Goal: Check status: Check status

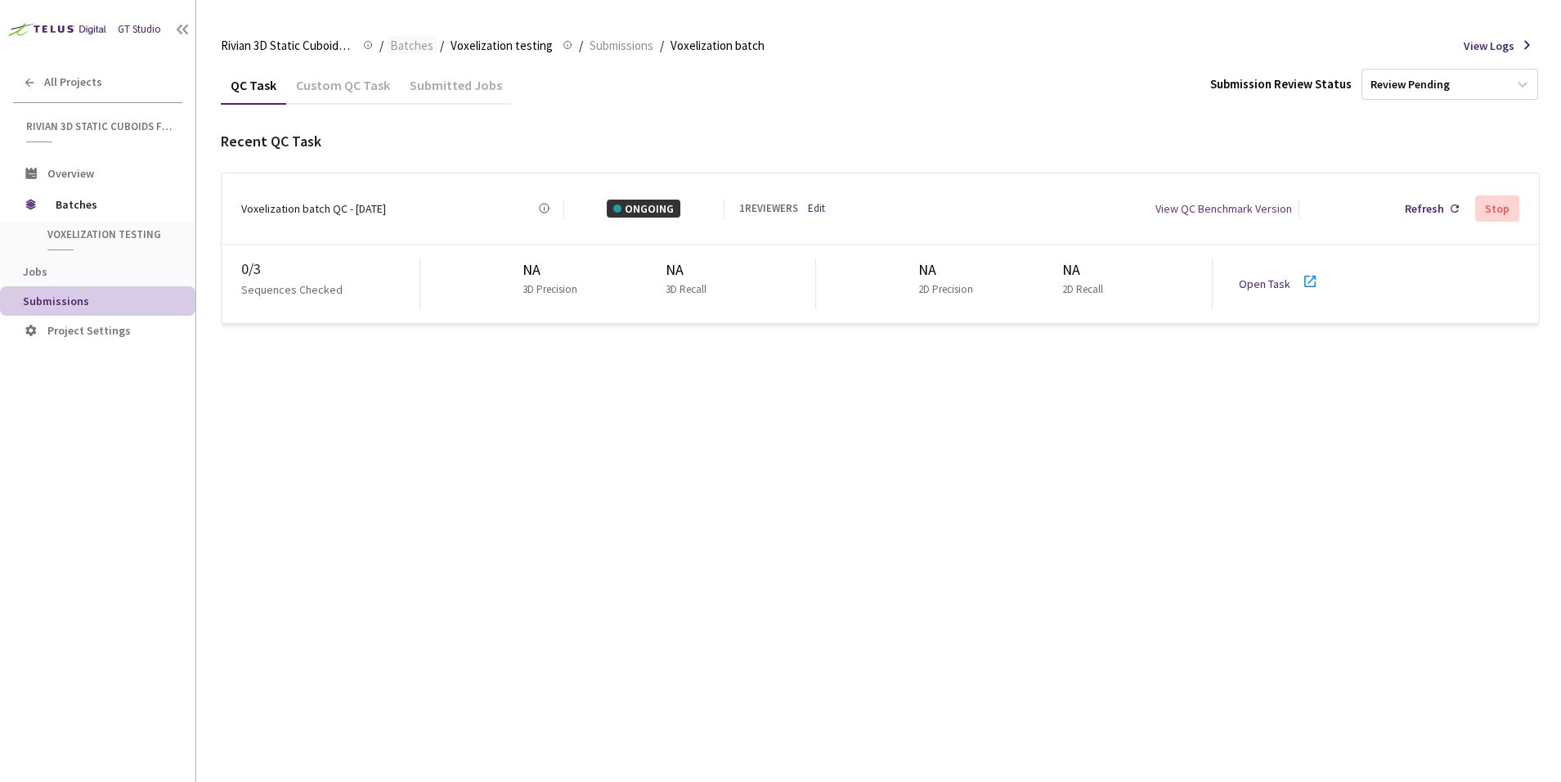
click at [393, 47] on span "Batches" at bounding box center [411, 46] width 43 height 20
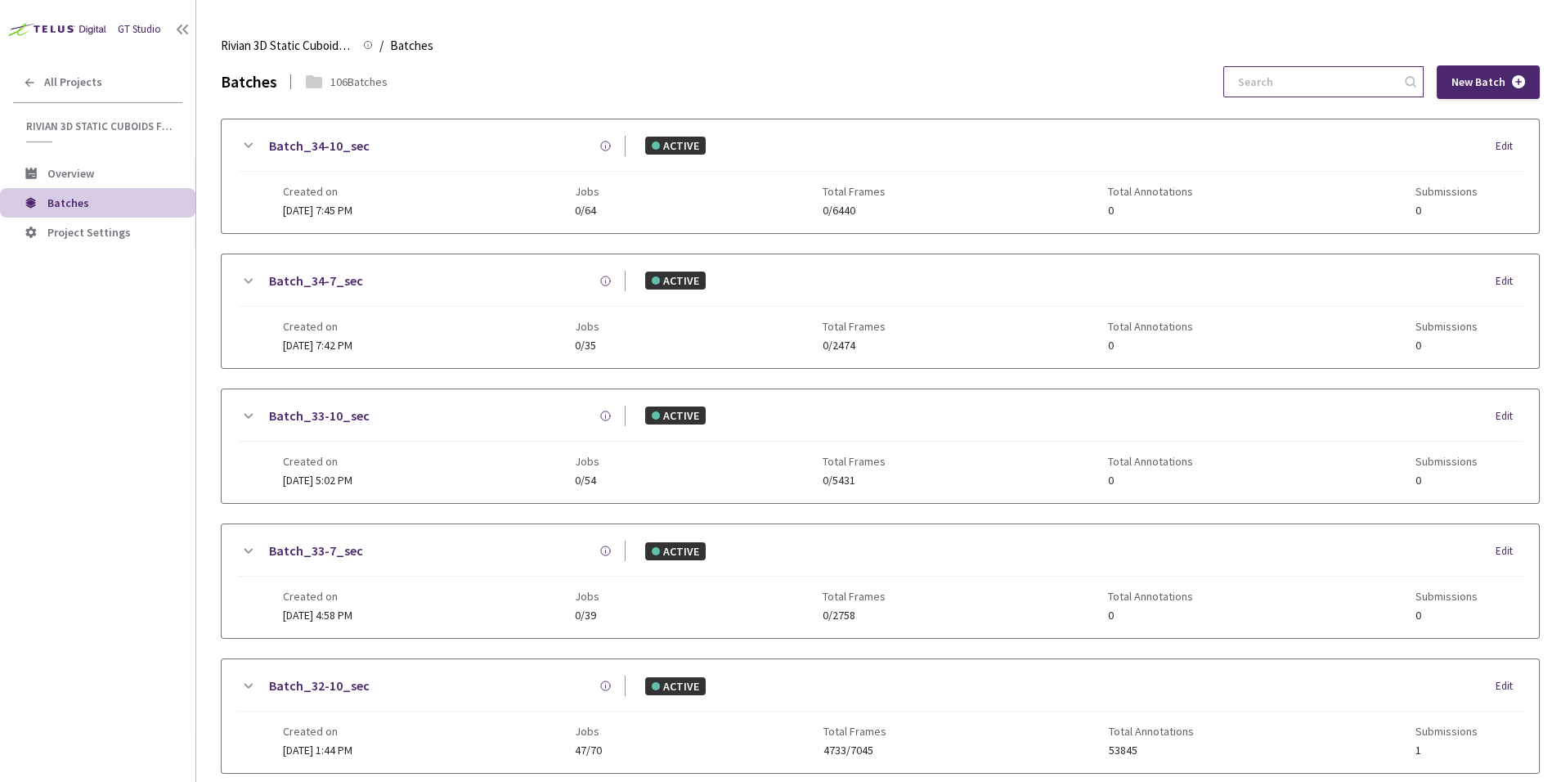
click at [1338, 85] on input at bounding box center [1316, 81] width 174 height 29
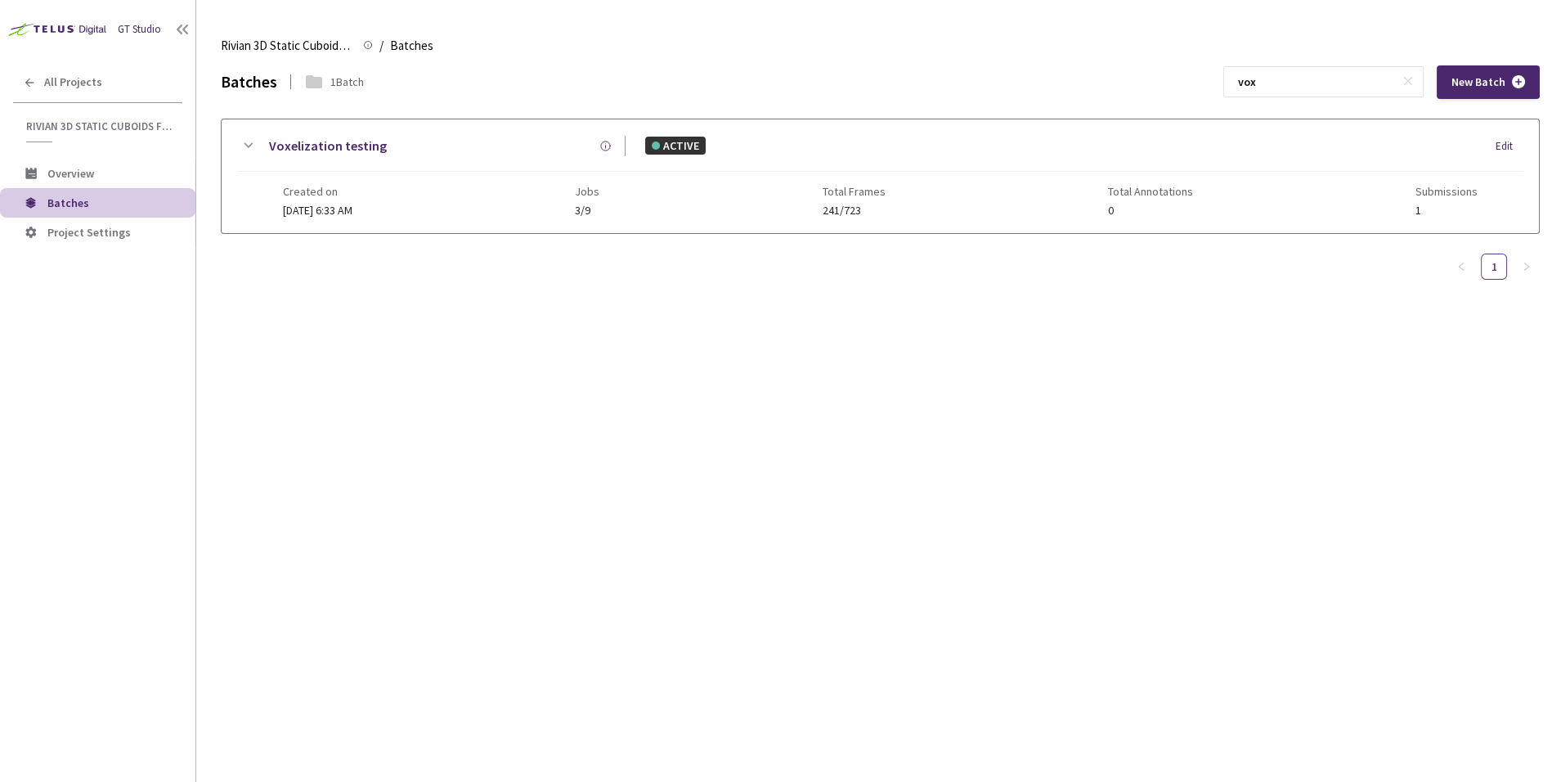
type input "vox"
click at [707, 309] on div "Batches 1 Batch vox New Batch Voxelization testing ACTIVE Edit Created on 07 Ju…" at bounding box center [880, 191] width 1319 height 252
click at [334, 138] on link "Voxelization testing" at bounding box center [328, 146] width 118 height 20
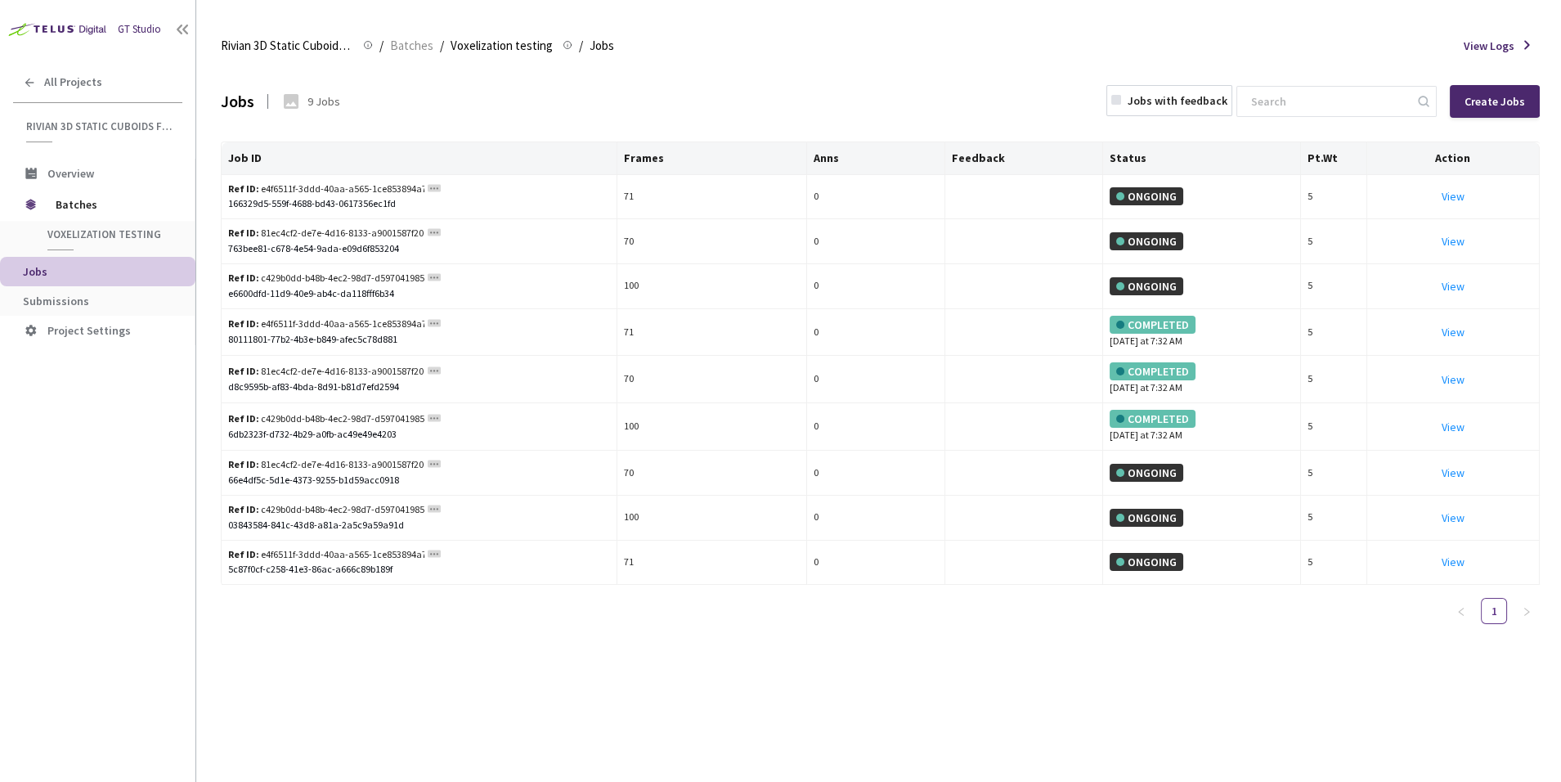
click at [848, 676] on div "Jobs 9 Jobs Jobs with feedback Create Jobs Job ID Frames Anns Feedback Status P…" at bounding box center [880, 423] width 1319 height 717
drag, startPoint x: 1349, startPoint y: 79, endPoint x: 1345, endPoint y: 88, distance: 9.1
click at [1350, 83] on div "Jobs 9 Jobs Jobs with feedback Create Jobs" at bounding box center [880, 101] width 1319 height 72
click at [1348, 93] on input at bounding box center [1329, 101] width 174 height 29
paste input "80111801-77b2-4b3e-b849-afec5c78d881"
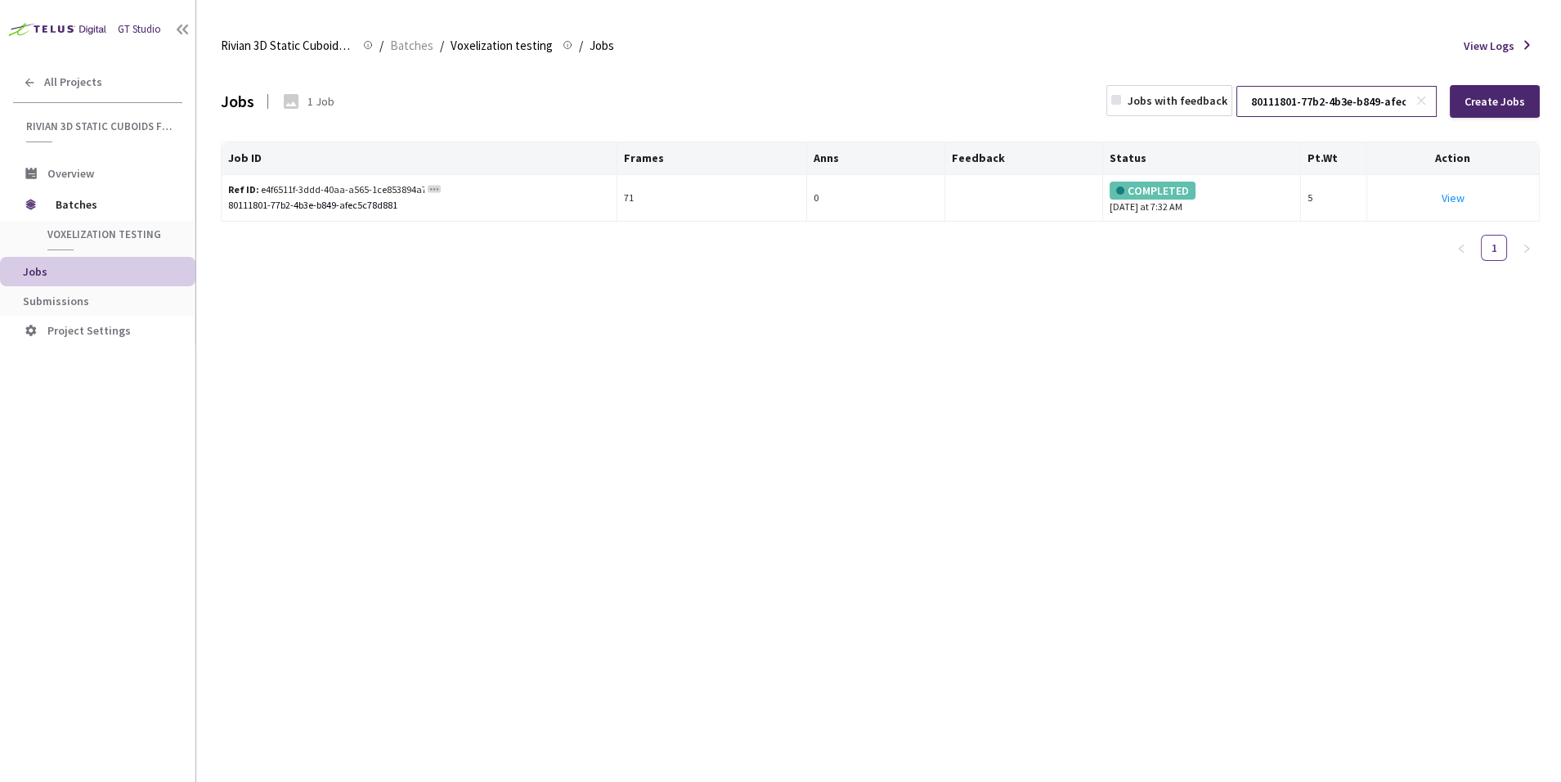
scroll to position [0, 84]
type input "80111801-77b2-4b3e-b849-afec5c78d881"
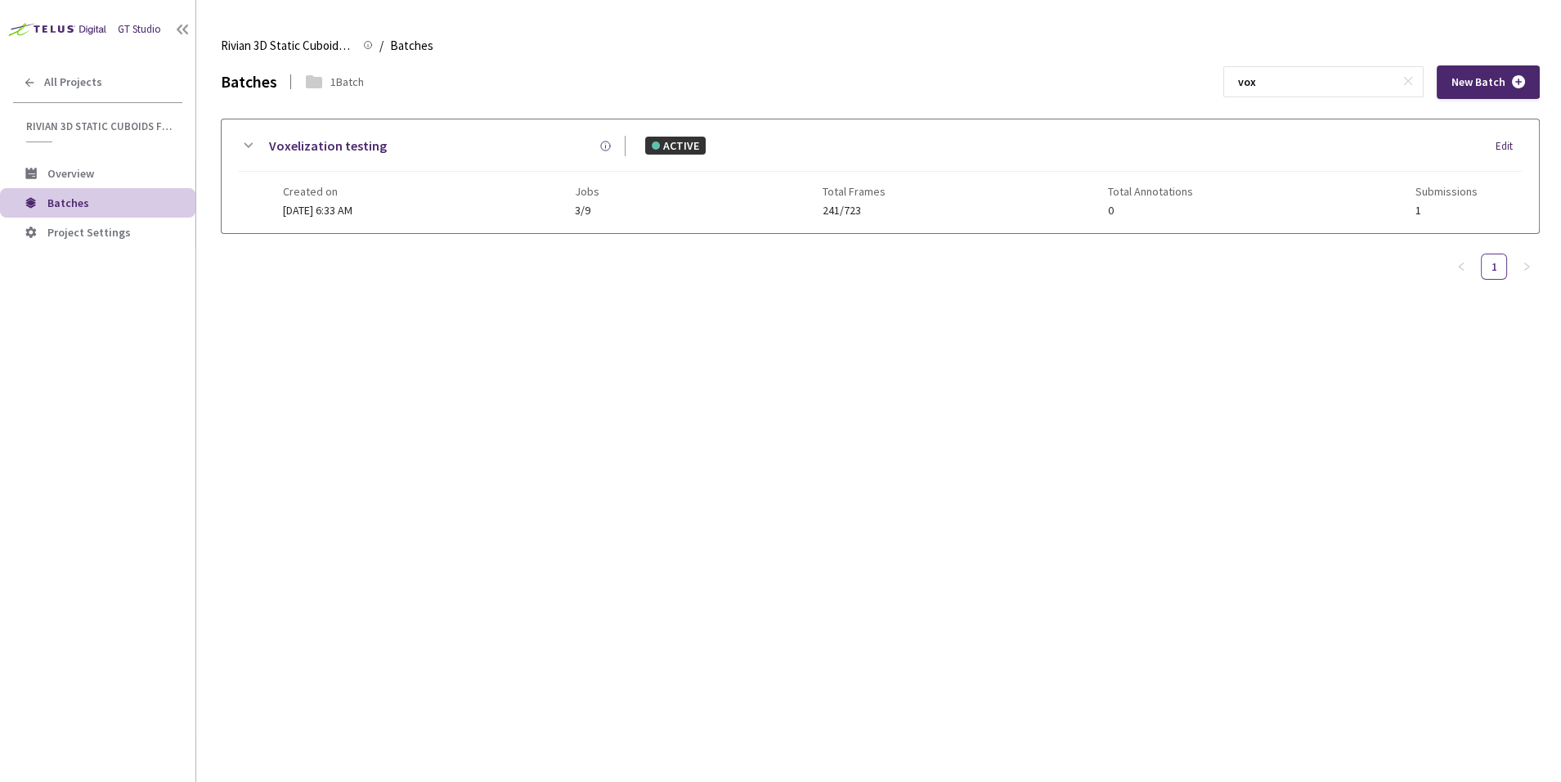
click at [964, 399] on div "Batches 1 Batch vox New Batch Voxelization testing ACTIVE Edit Created on 07 Ju…" at bounding box center [880, 423] width 1319 height 717
click at [310, 145] on link "Voxelization testing" at bounding box center [328, 146] width 118 height 20
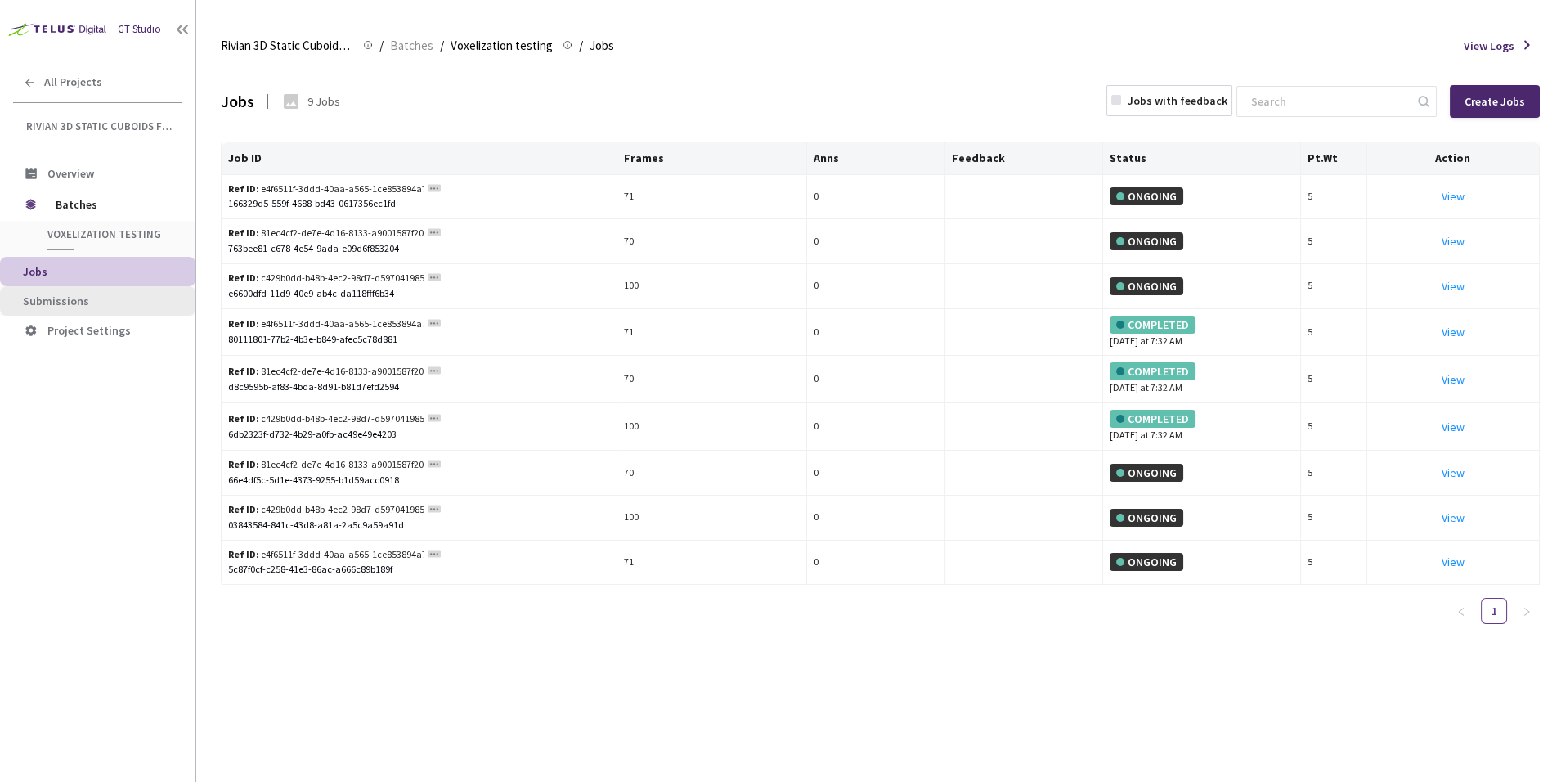
click at [82, 303] on span "Submissions" at bounding box center [56, 301] width 66 height 15
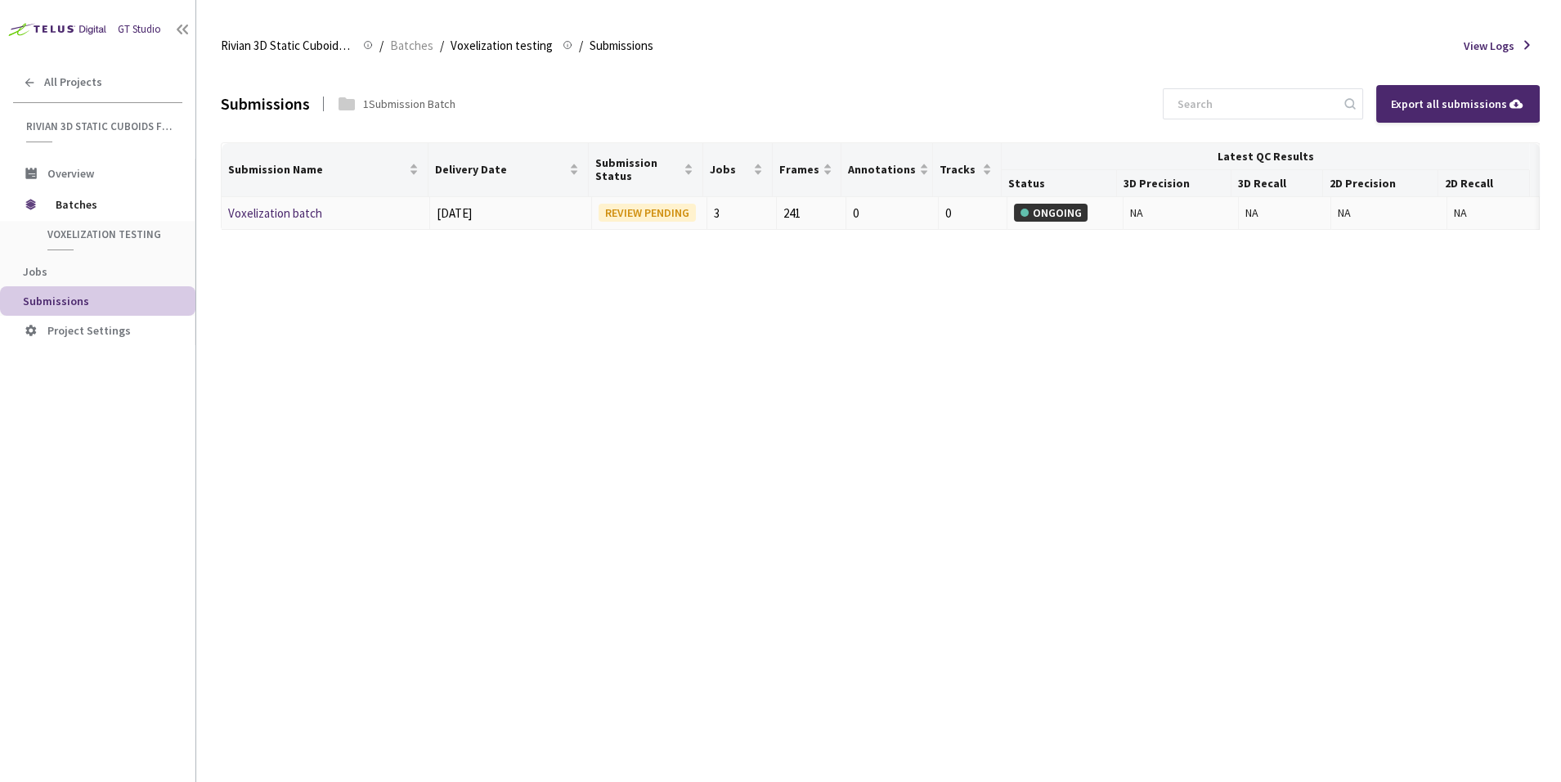
click at [273, 209] on link "Voxelization batch" at bounding box center [275, 213] width 94 height 16
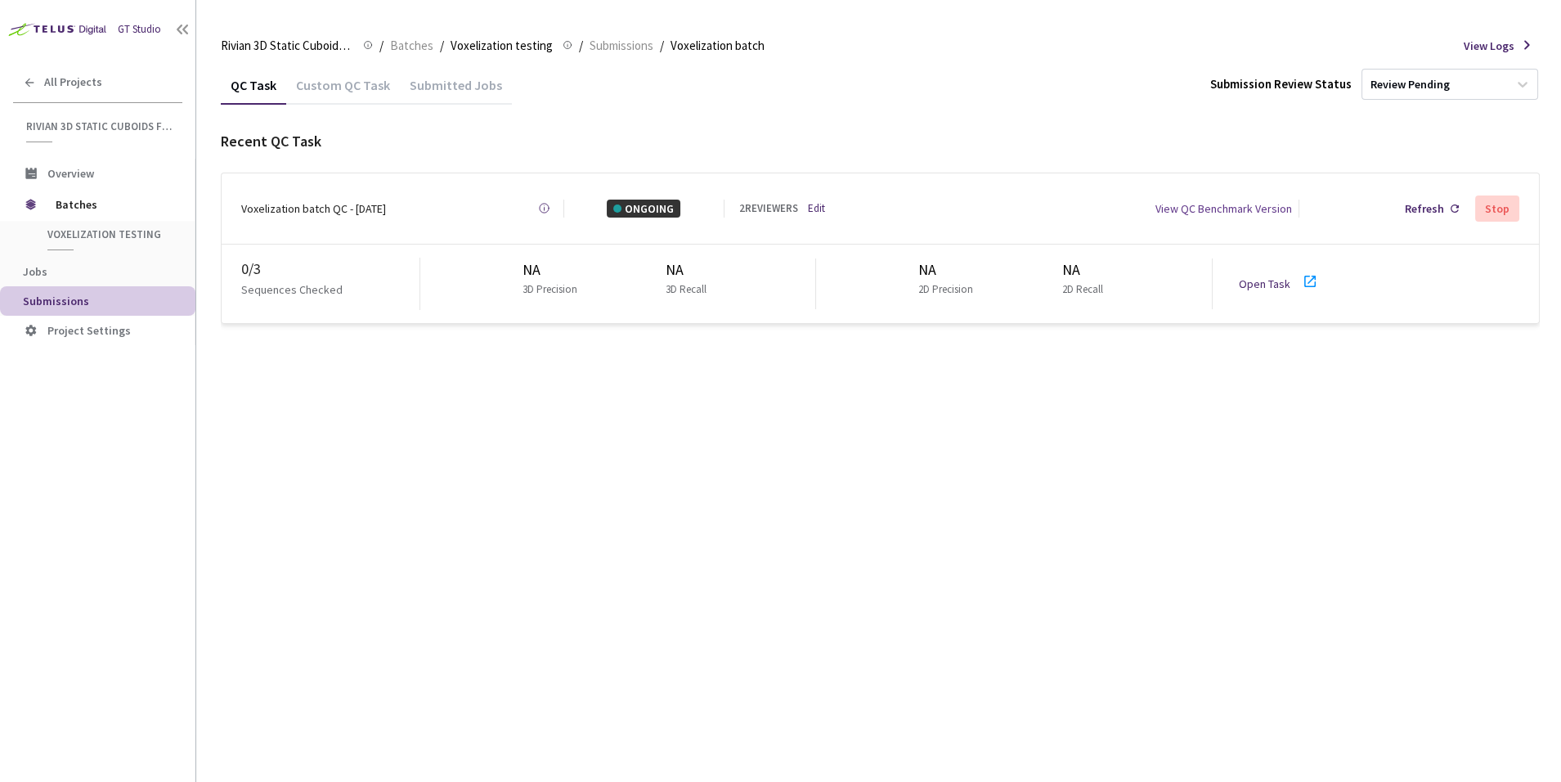
click at [439, 87] on div "Submitted Jobs" at bounding box center [456, 91] width 112 height 28
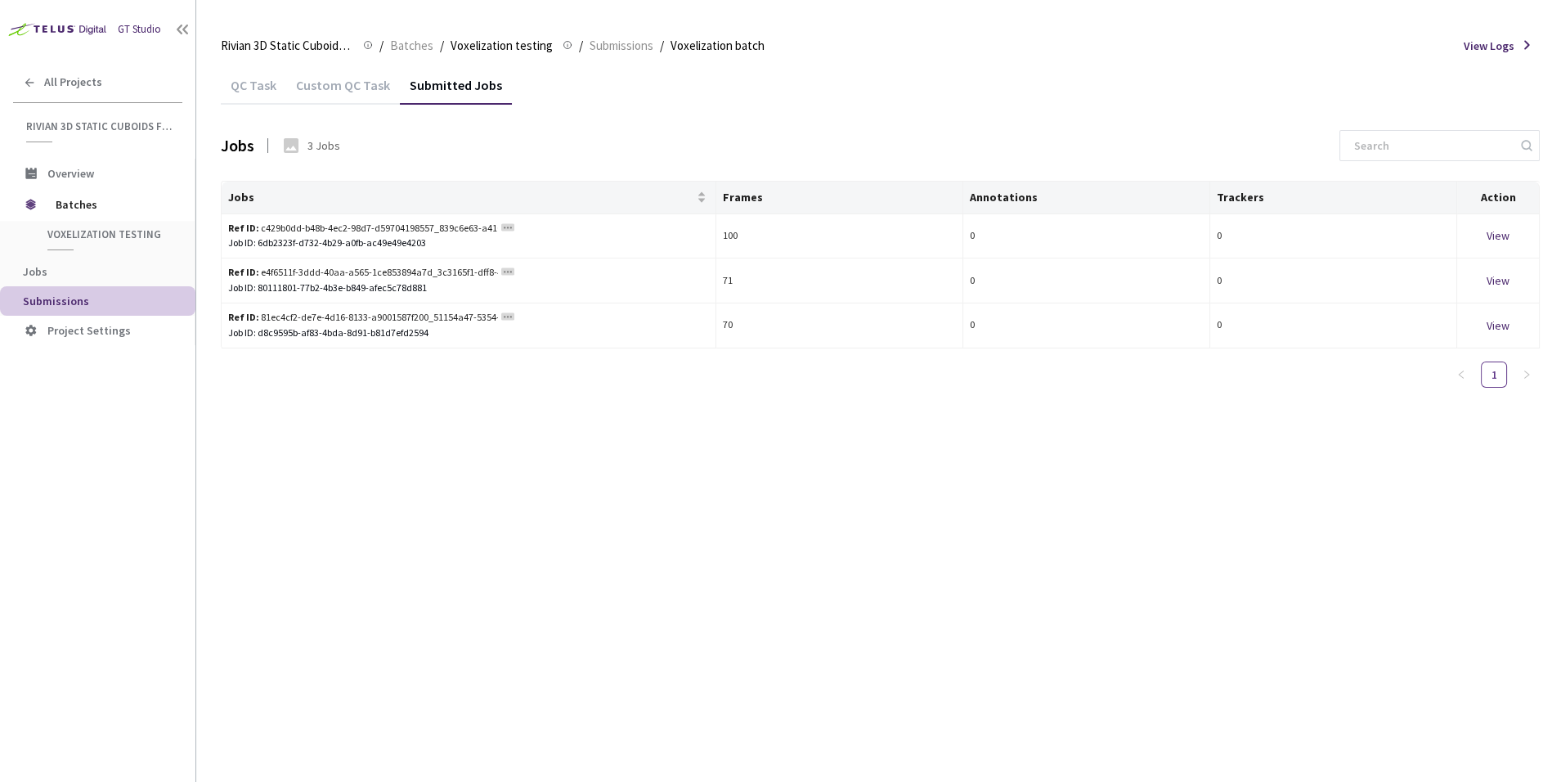
click at [290, 91] on div "Custom QC Task" at bounding box center [343, 91] width 114 height 28
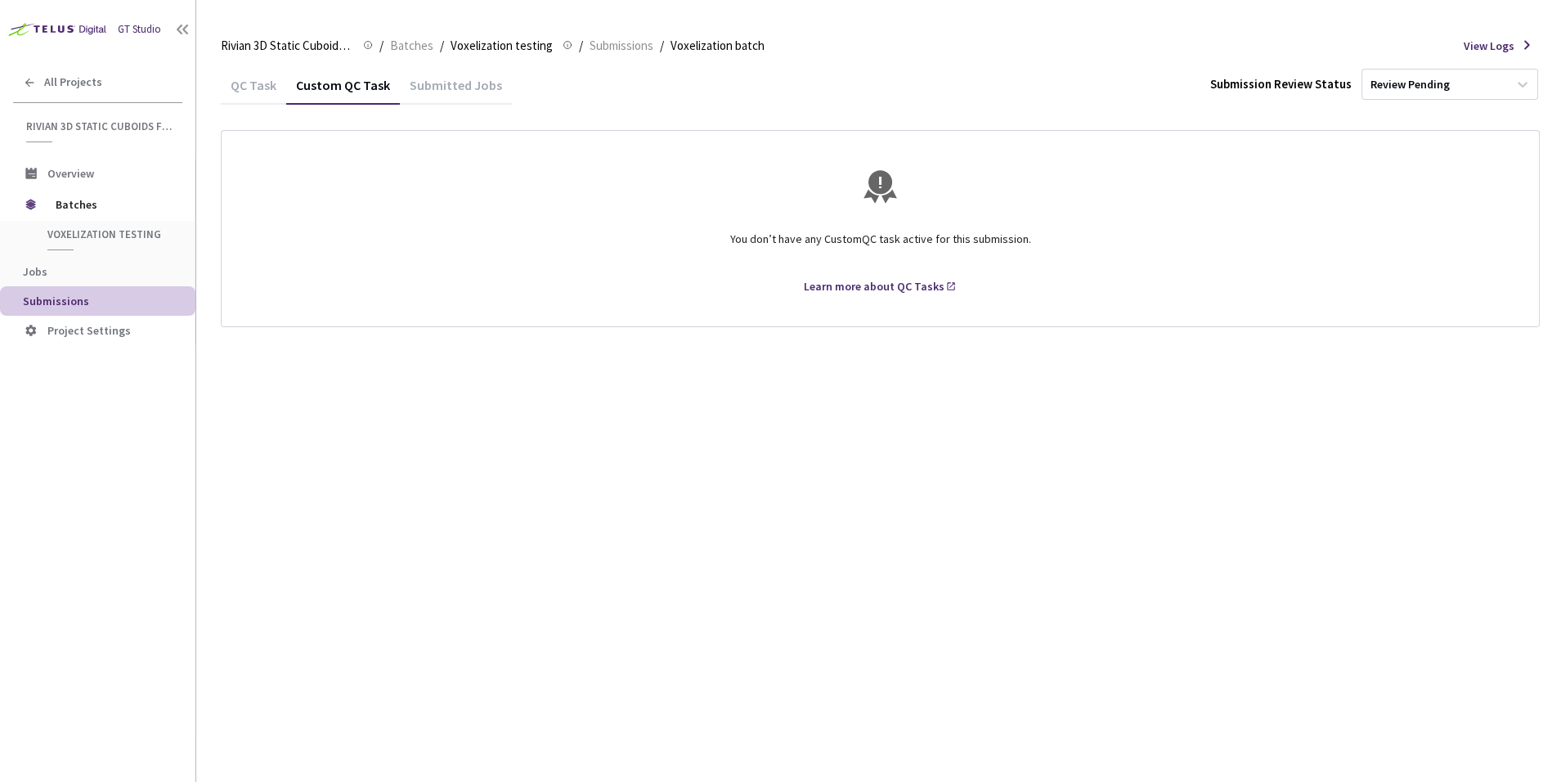
click at [413, 91] on div "Submitted Jobs" at bounding box center [456, 91] width 112 height 28
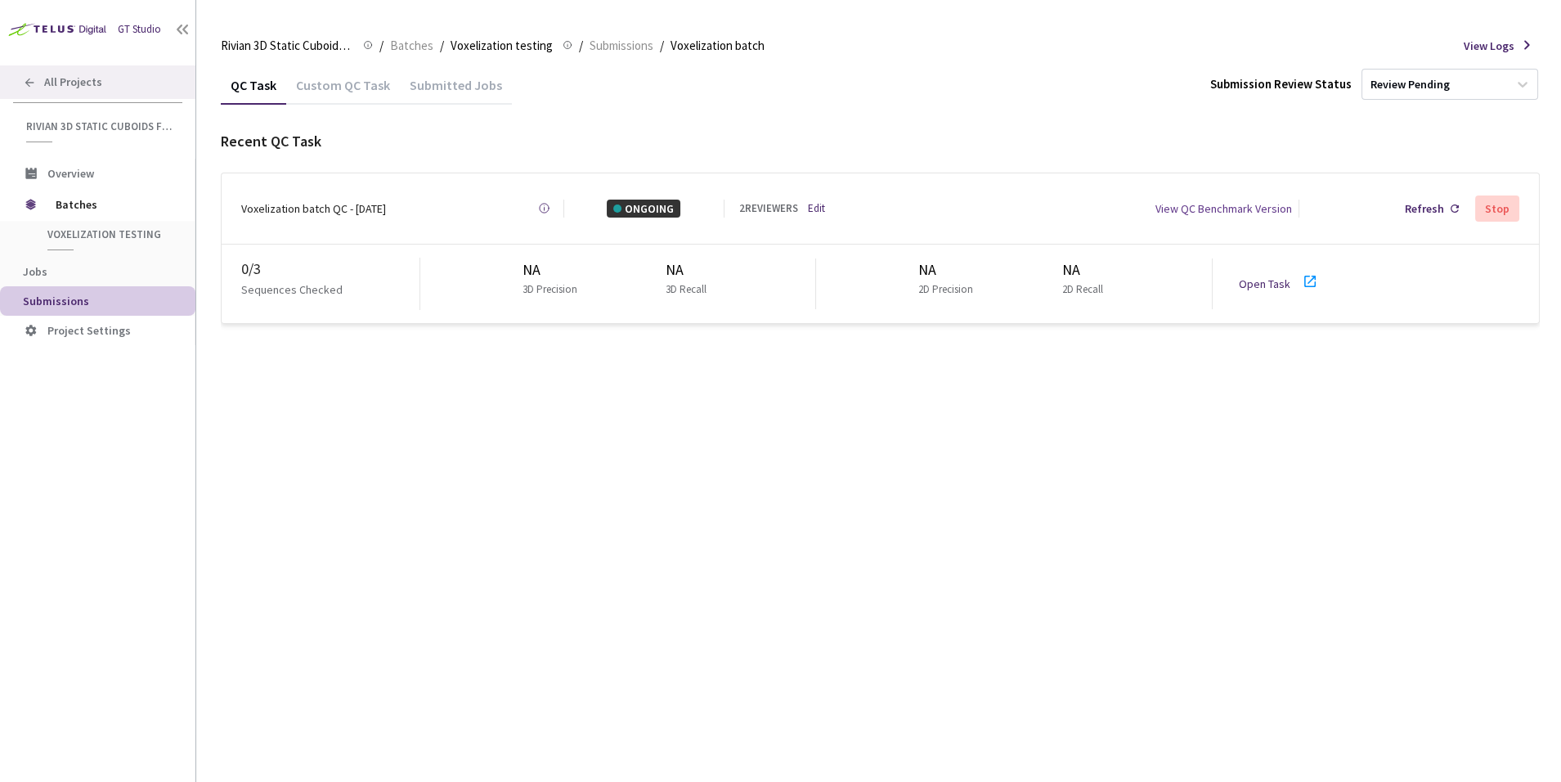
click at [103, 79] on div "All Projects" at bounding box center [97, 82] width 195 height 34
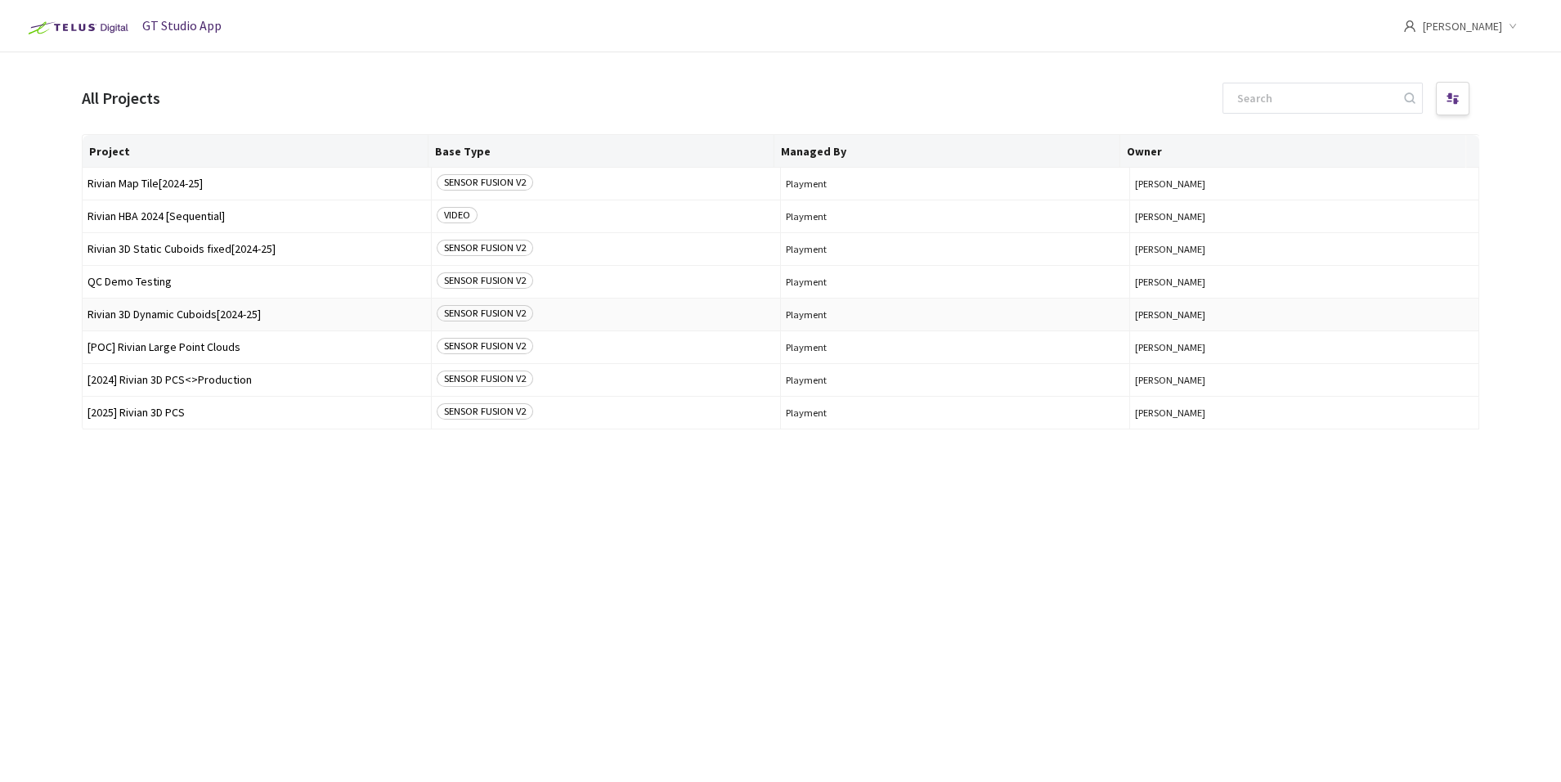
click at [306, 308] on span "Rivian 3D Dynamic Cuboids[2024-25]" at bounding box center [257, 314] width 339 height 12
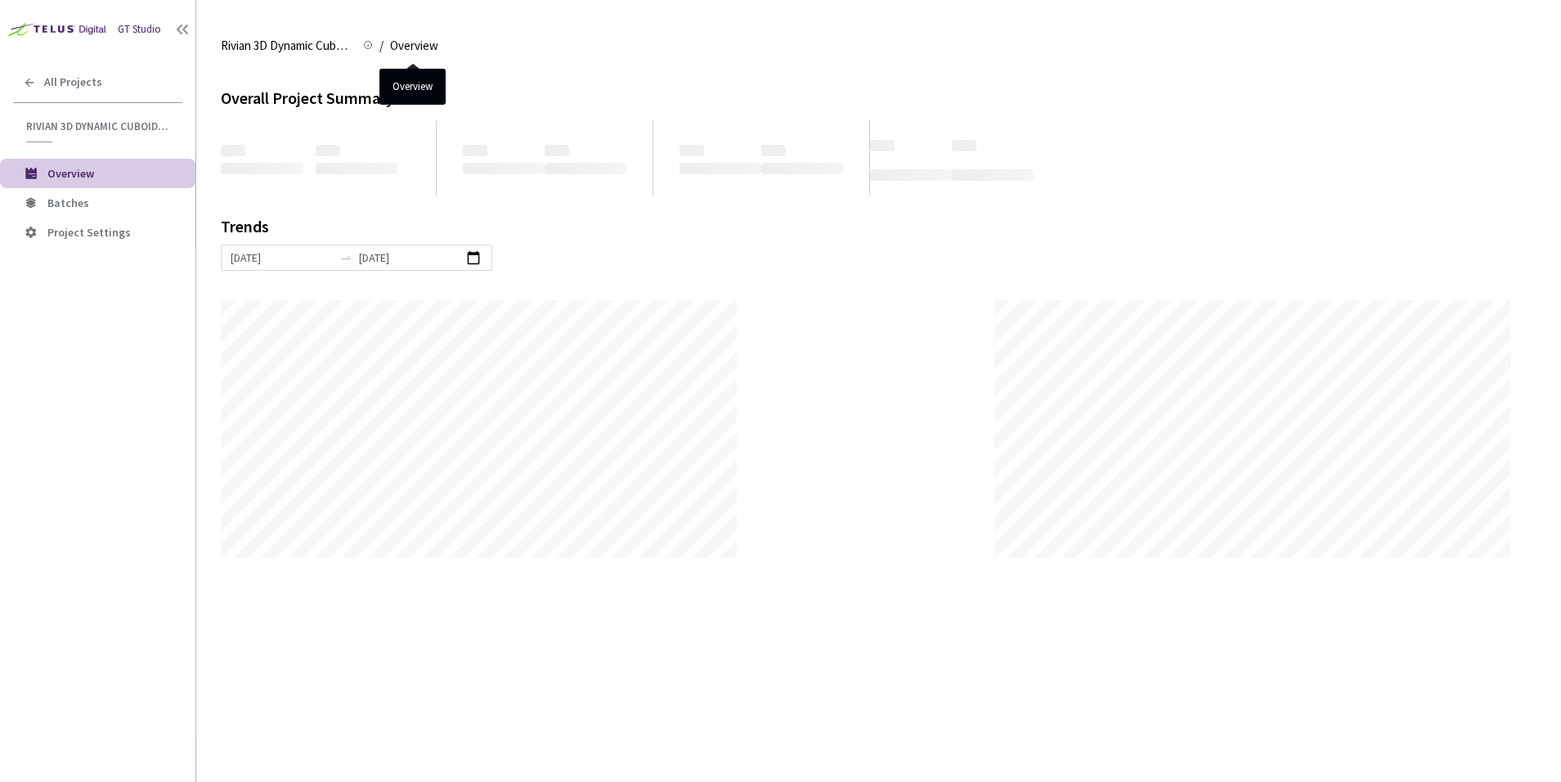
scroll to position [782, 1561]
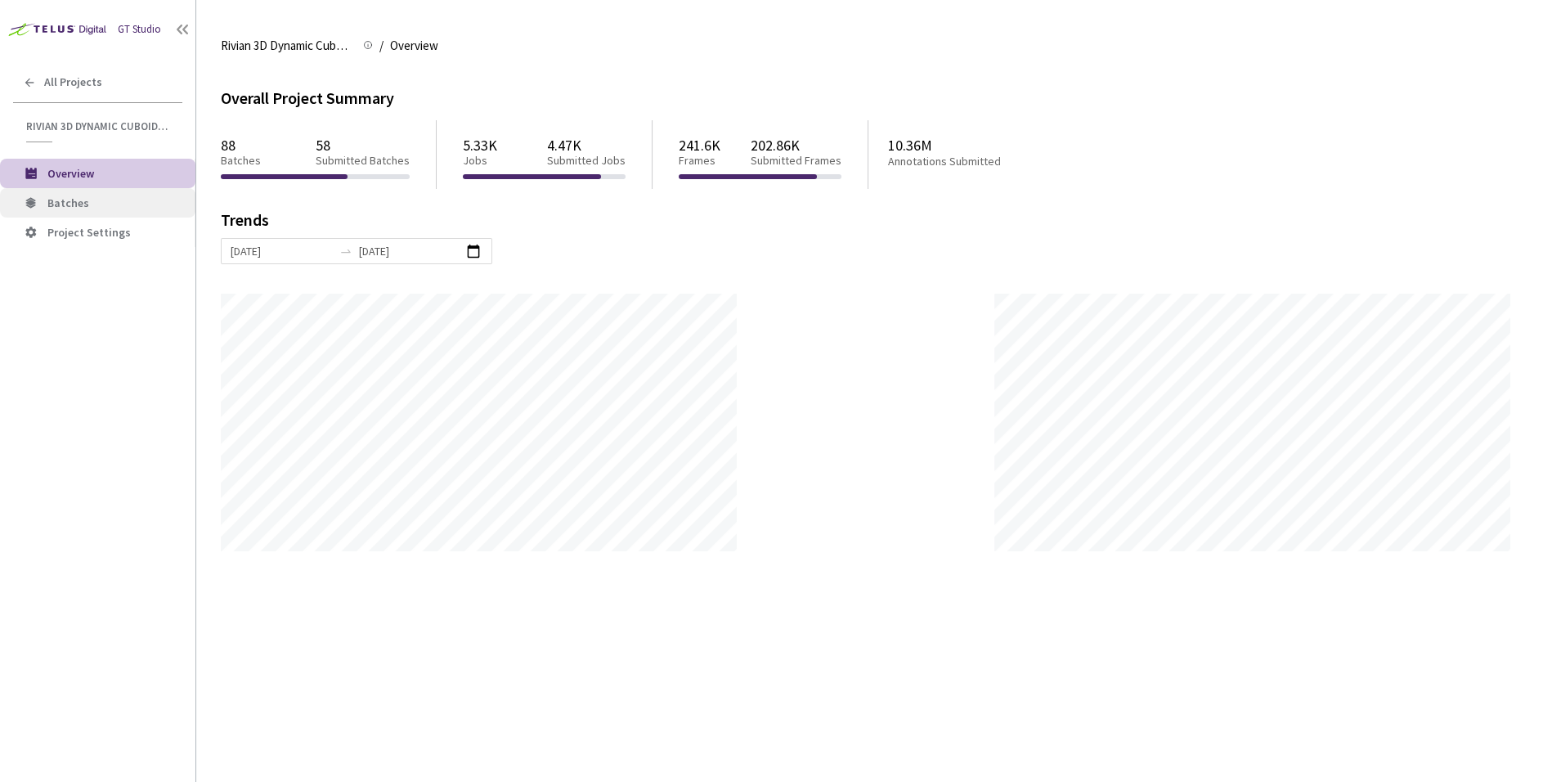
click at [94, 202] on span "Batches" at bounding box center [114, 203] width 135 height 14
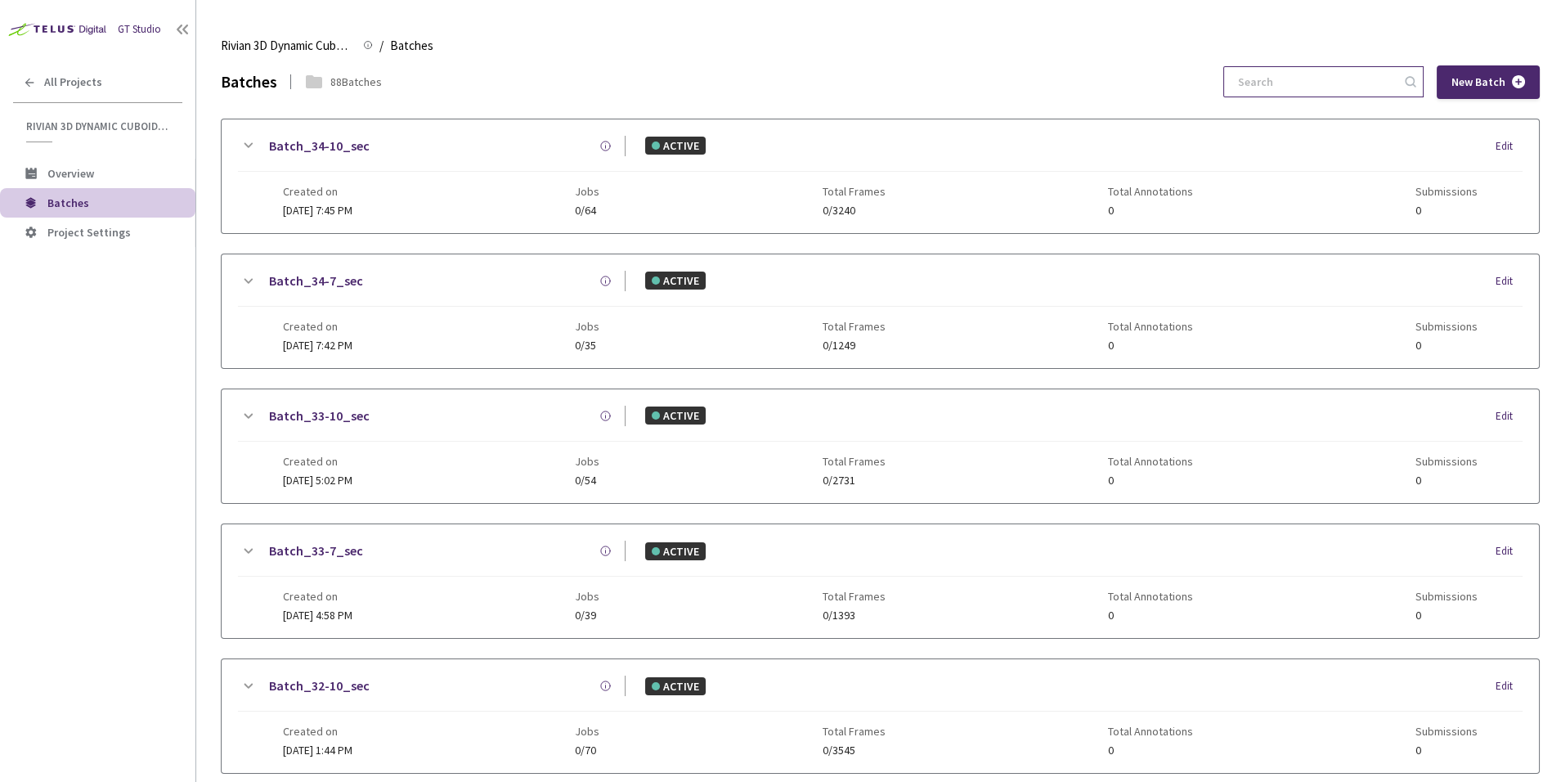
click at [1351, 85] on input at bounding box center [1316, 81] width 174 height 29
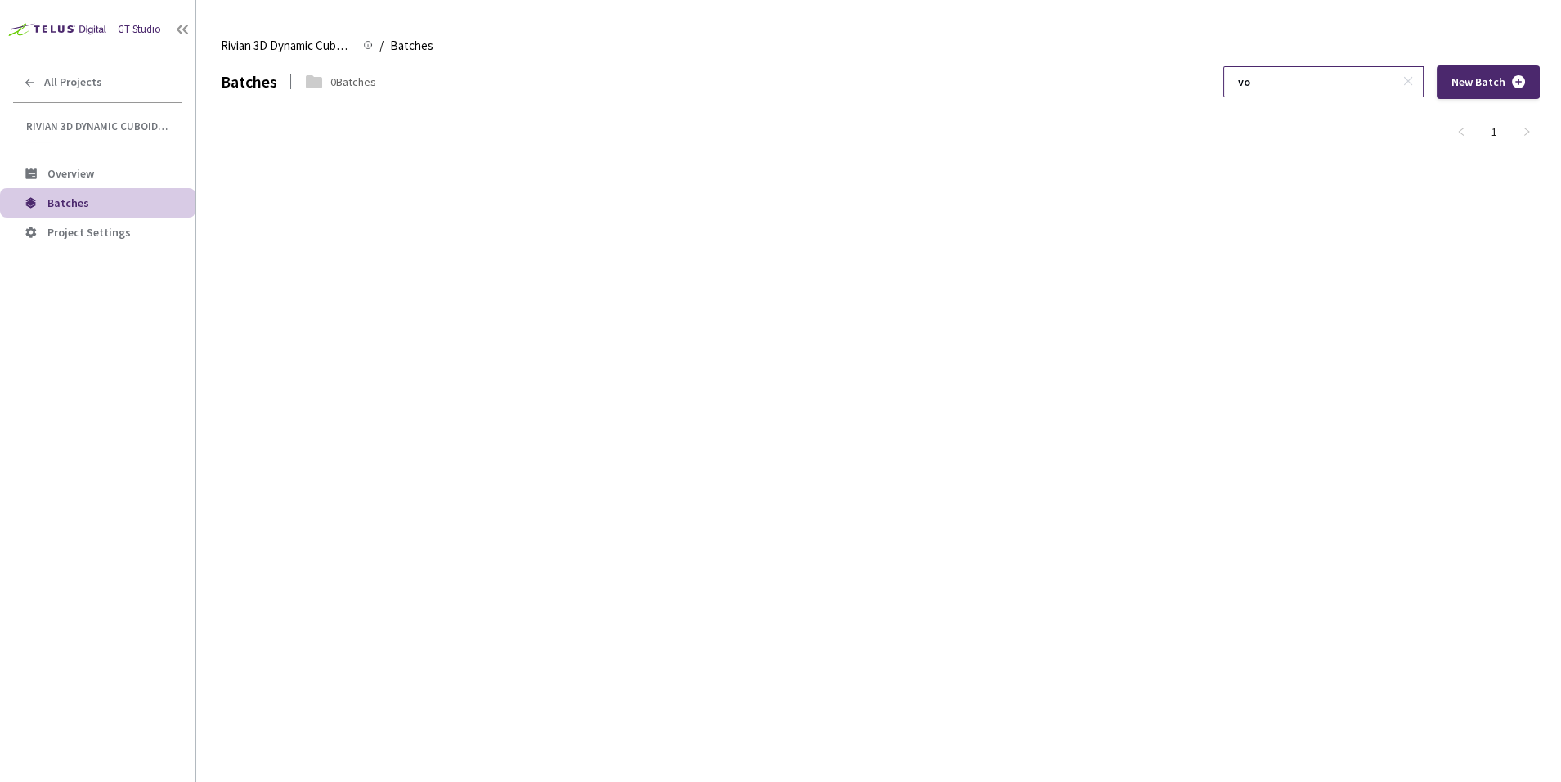
type input "v"
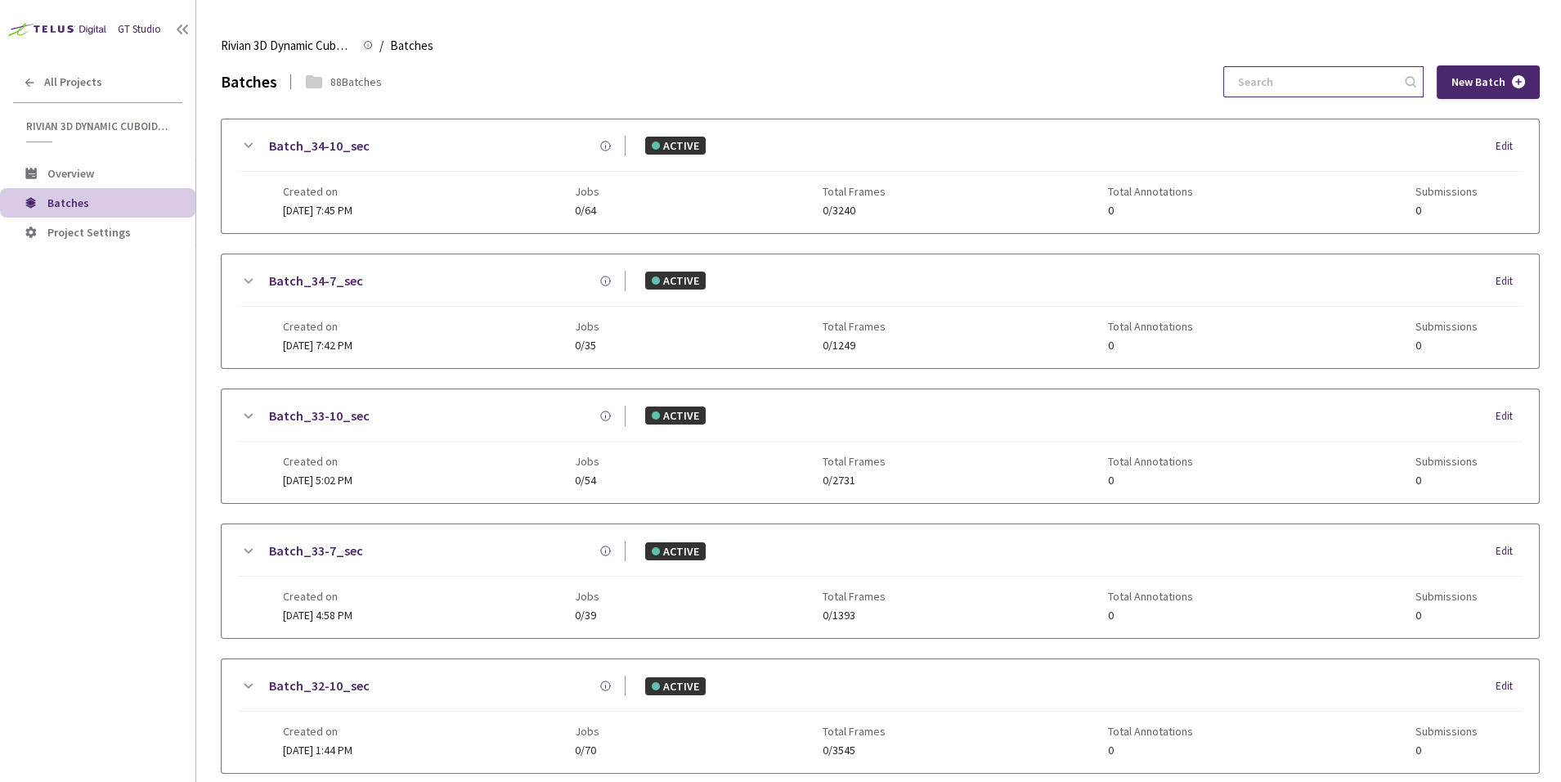
type input "o"
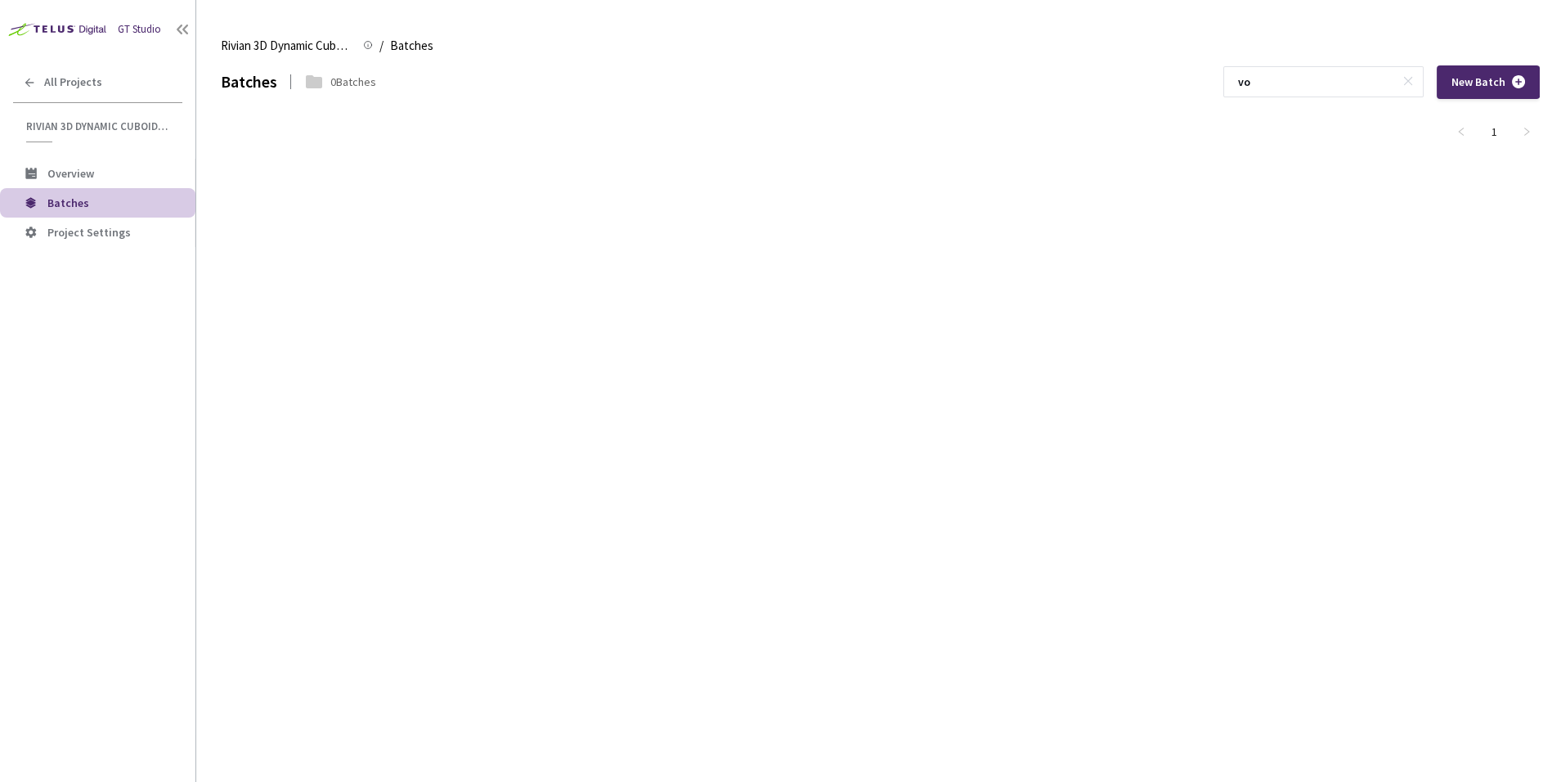
type input "vo"
click at [1058, 353] on div "Batches 0 Batches vo New Batch 1" at bounding box center [880, 423] width 1319 height 717
click at [1062, 308] on div "Batches 0 Batches vo New Batch 1" at bounding box center [880, 423] width 1319 height 717
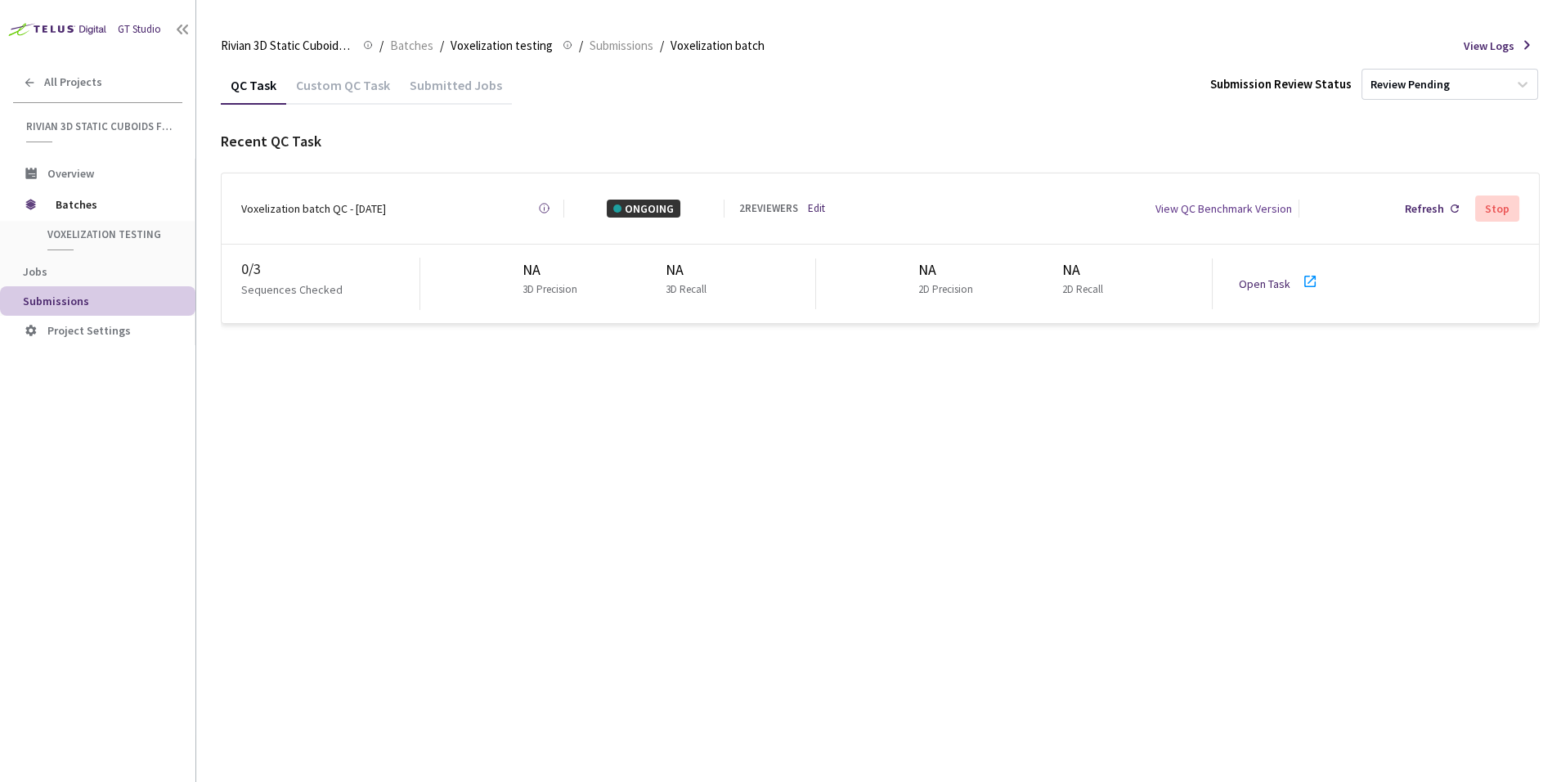
click at [441, 91] on div "Submitted Jobs" at bounding box center [456, 91] width 112 height 28
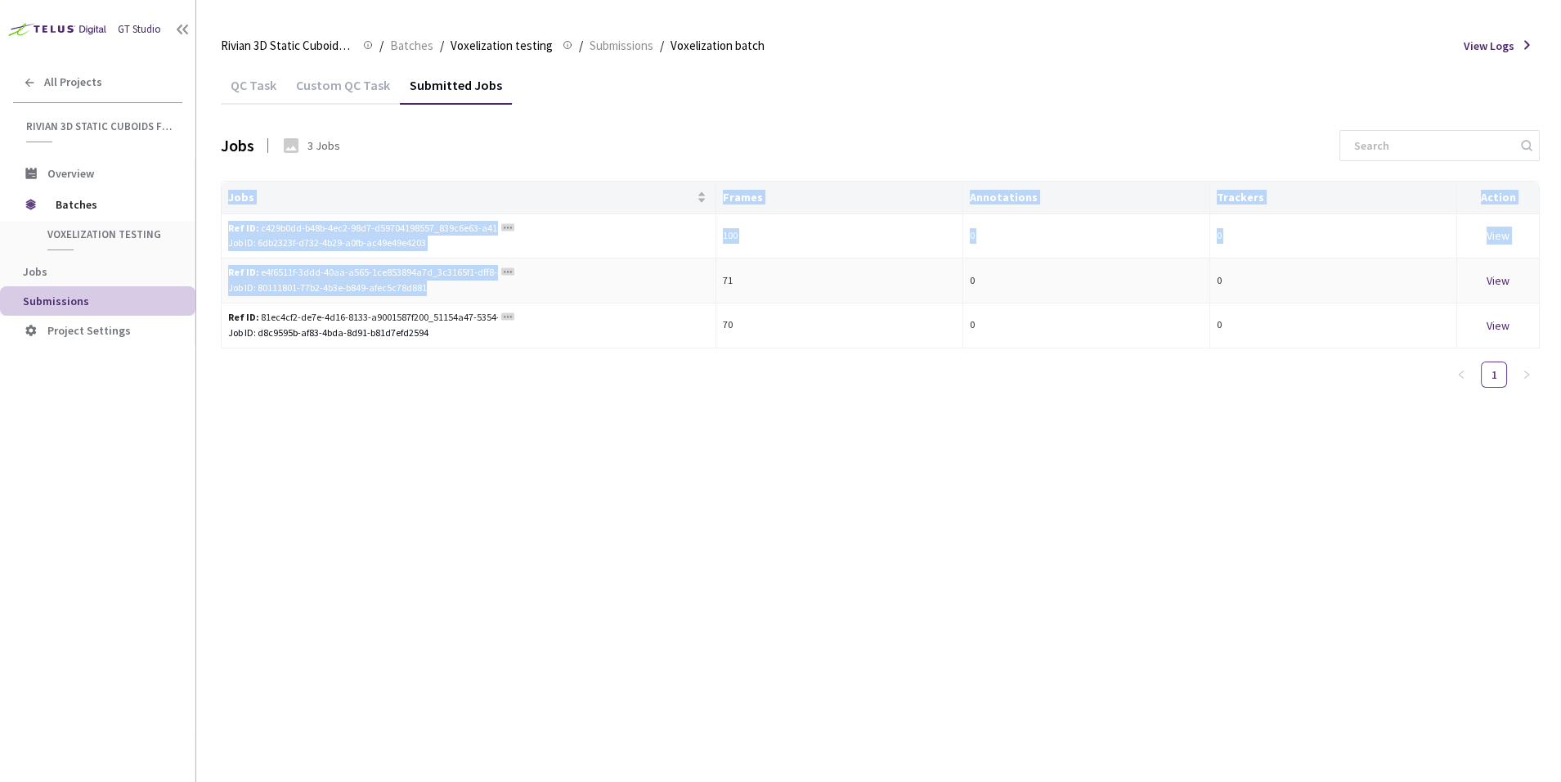
drag, startPoint x: 434, startPoint y: 290, endPoint x: 218, endPoint y: 285, distance: 215.2
click at [218, 285] on main "Rivian 3D Static Cuboids fixed[2024-25] Rivian 3D Static Cuboids fixed[2024-25]…" at bounding box center [878, 391] width 1365 height 782
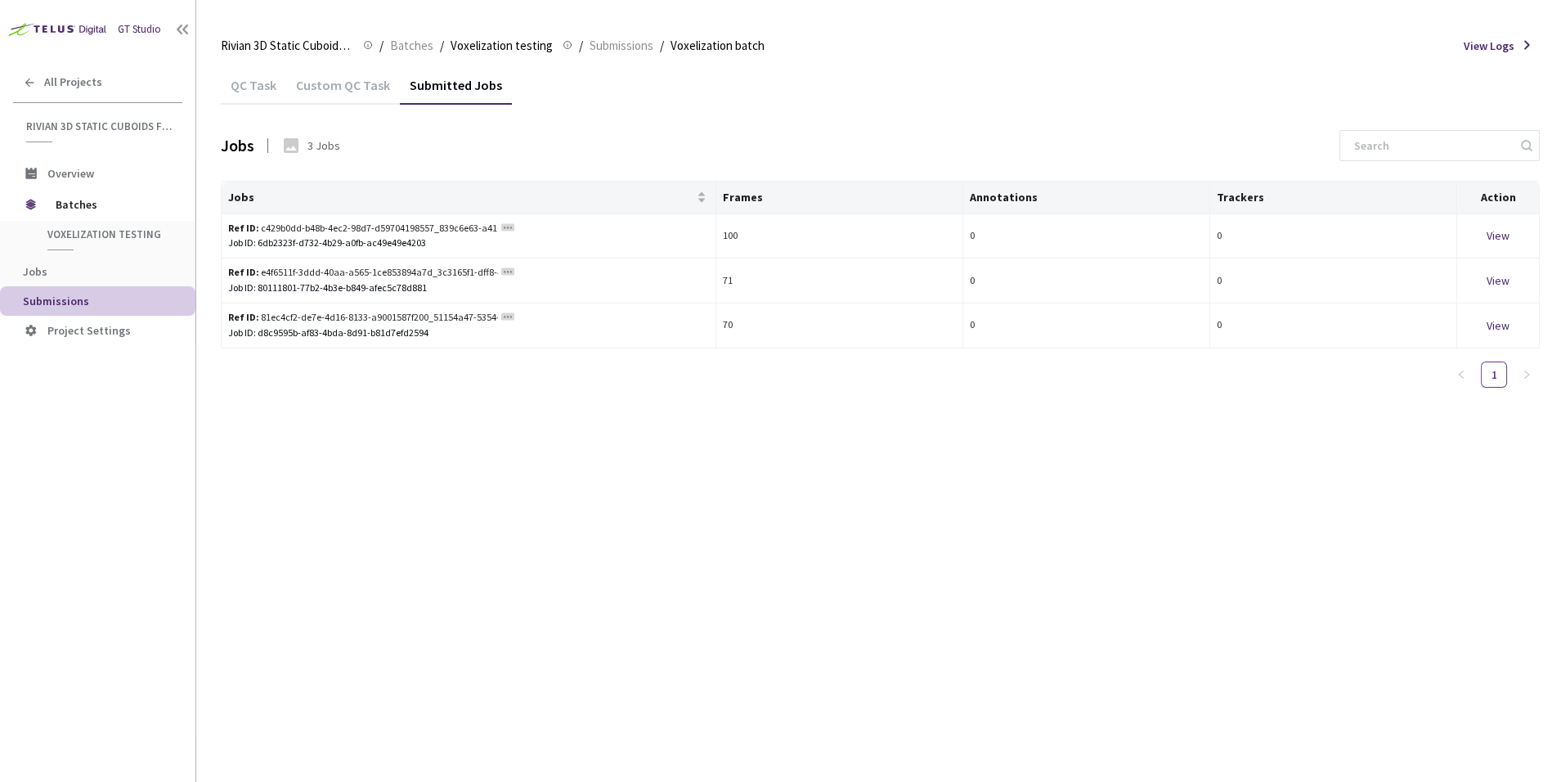
click at [218, 285] on main "Rivian 3D Static Cuboids fixed[2024-25] Rivian 3D Static Cuboids fixed[2024-25]…" at bounding box center [878, 391] width 1365 height 782
drag, startPoint x: 429, startPoint y: 285, endPoint x: 227, endPoint y: 289, distance: 202.1
click at [228, 289] on div "Job ID: 80111801-77b2-4b3e-b849-afec5c78d881" at bounding box center [468, 289] width 481 height 16
